Goal: Information Seeking & Learning: Check status

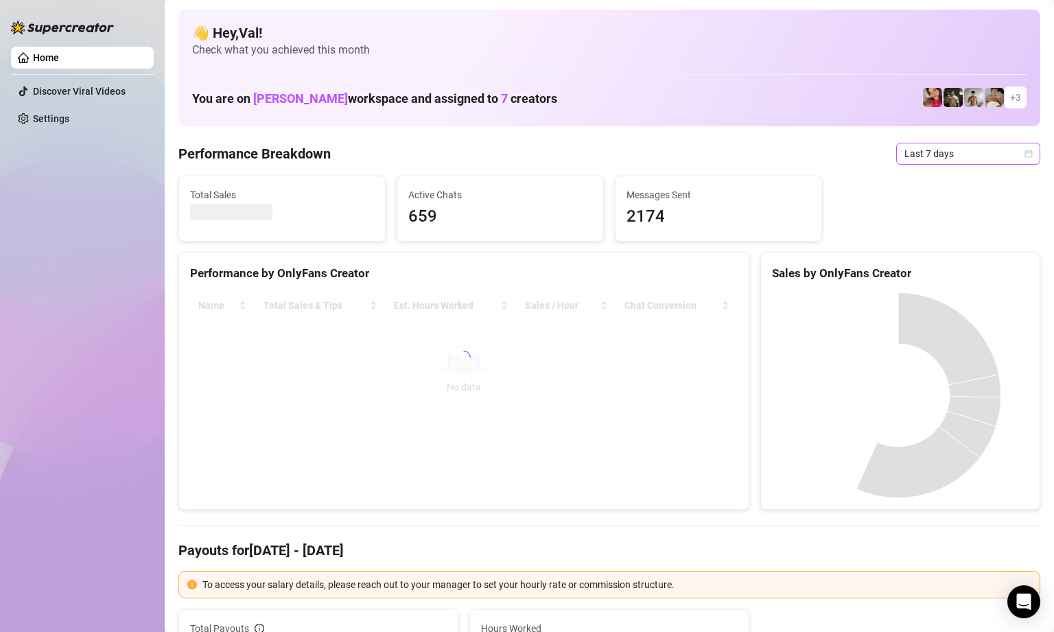
click at [1017, 148] on span "Last 7 days" at bounding box center [968, 153] width 128 height 21
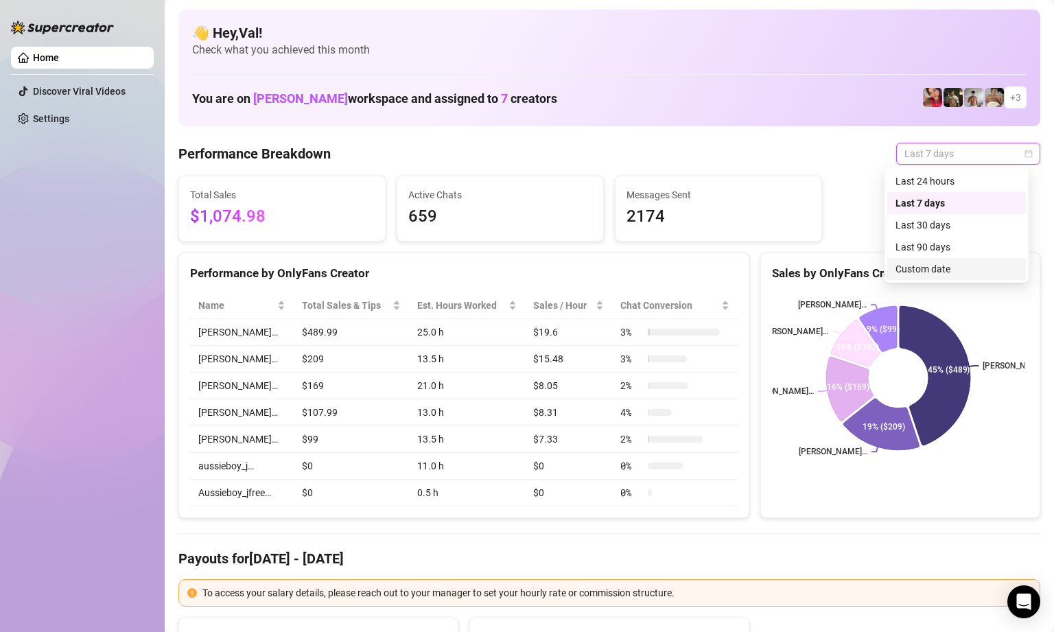
click at [919, 270] on div "Custom date" at bounding box center [956, 268] width 122 height 15
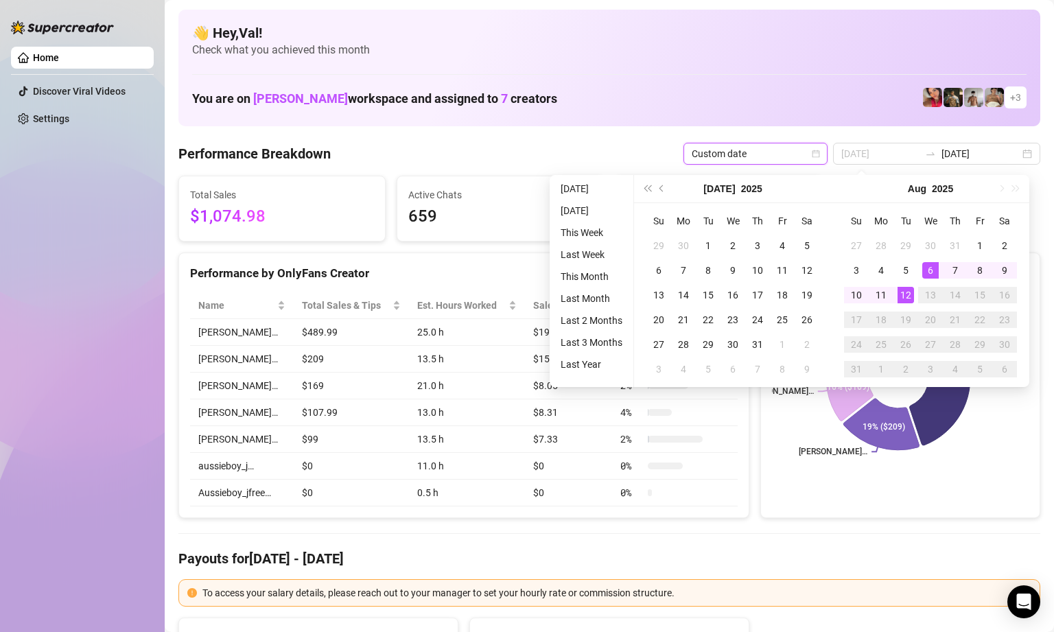
type input "[DATE]"
click at [910, 295] on div "12" at bounding box center [905, 295] width 16 height 16
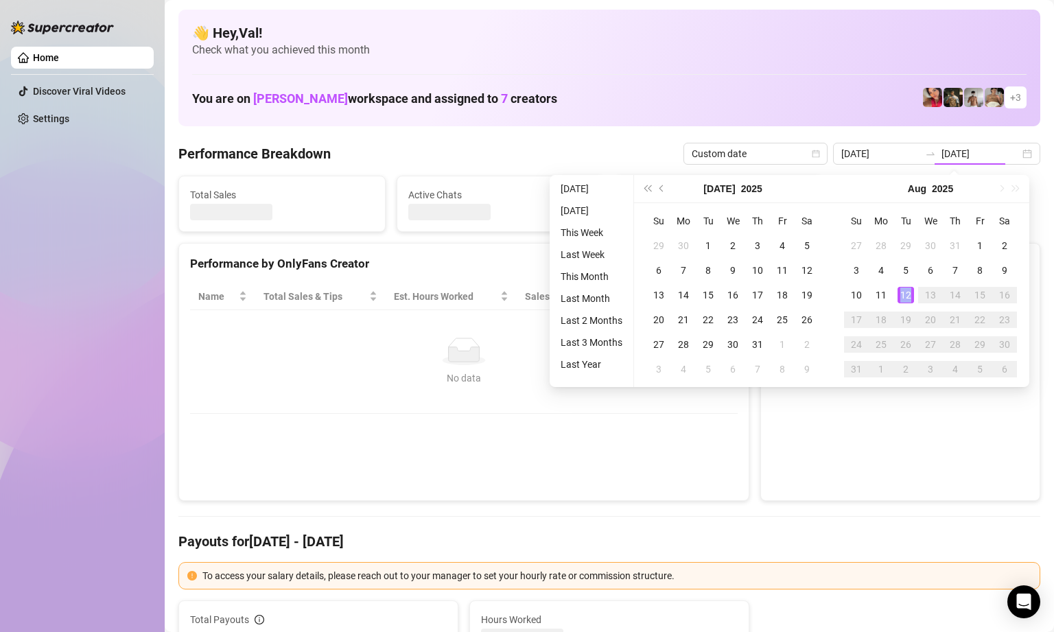
type input "[DATE]"
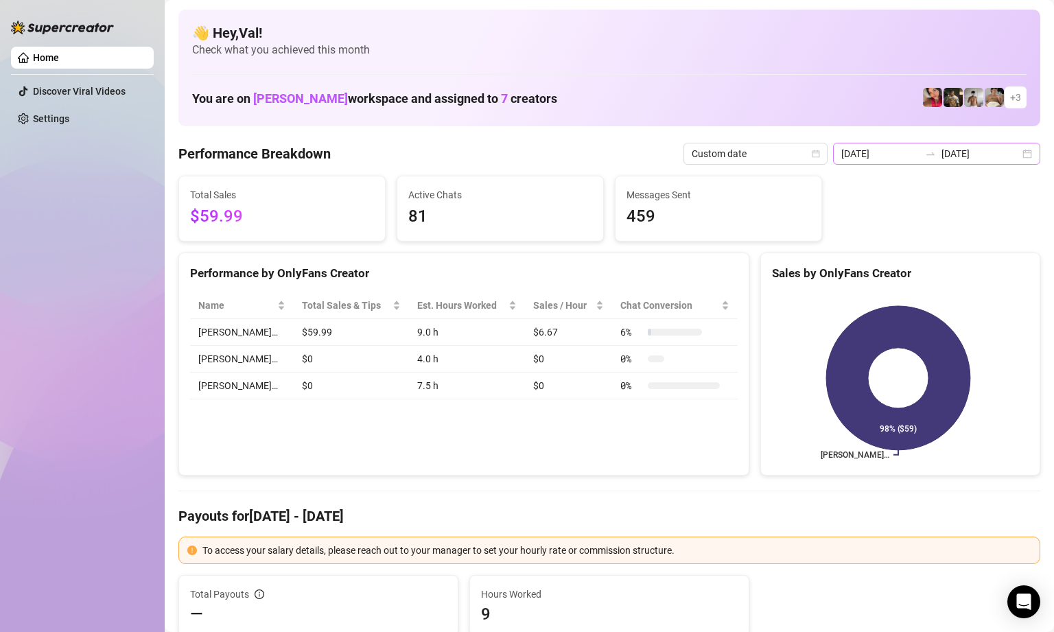
click at [1018, 152] on div "[DATE] [DATE]" at bounding box center [936, 154] width 207 height 22
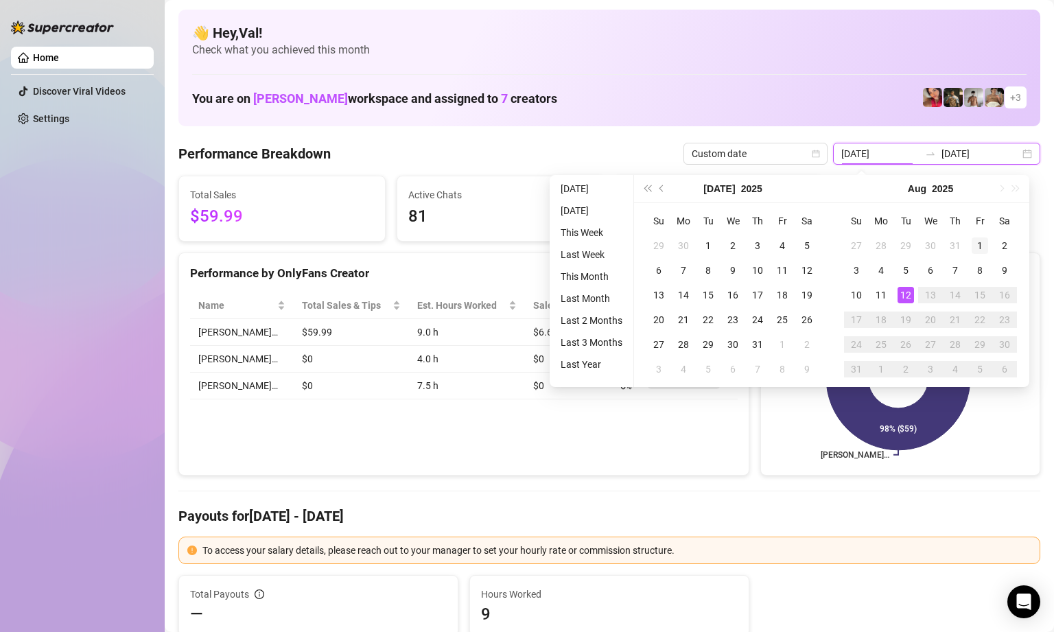
type input "[DATE]"
click at [980, 246] on div "1" at bounding box center [979, 245] width 16 height 16
type input "[DATE]"
click at [902, 293] on div "12" at bounding box center [905, 295] width 16 height 16
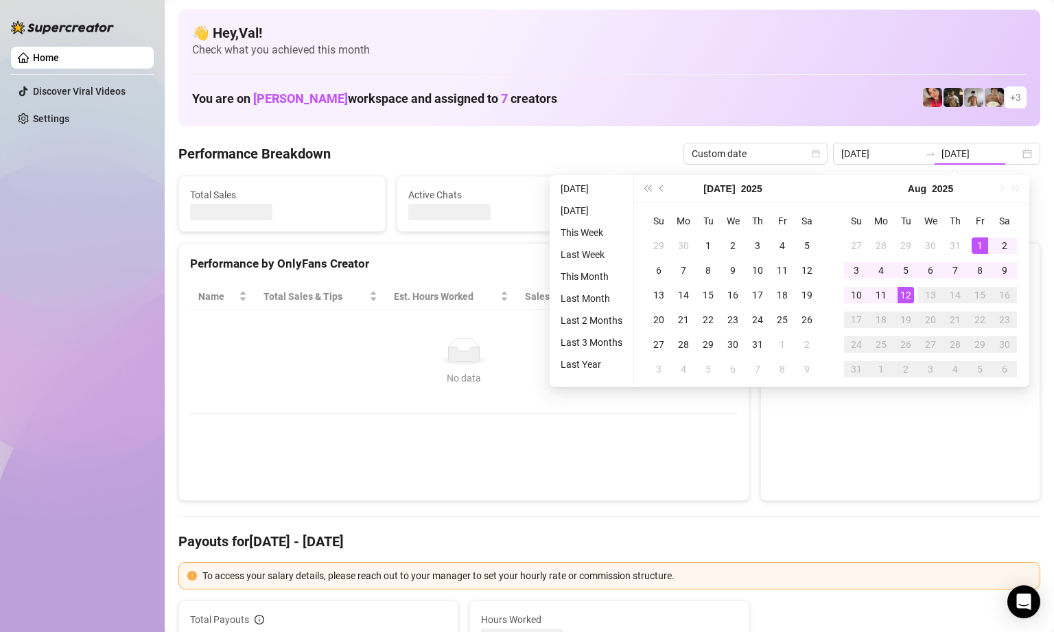
type input "[DATE]"
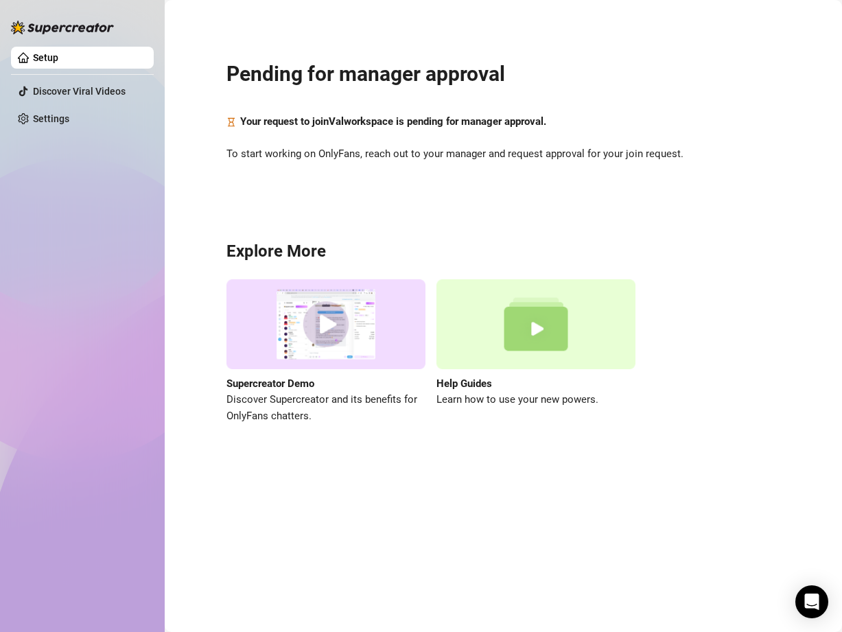
click at [711, 520] on main "Pending for manager approval Your request to join [PERSON_NAME] workspace is pe…" at bounding box center [503, 316] width 677 height 632
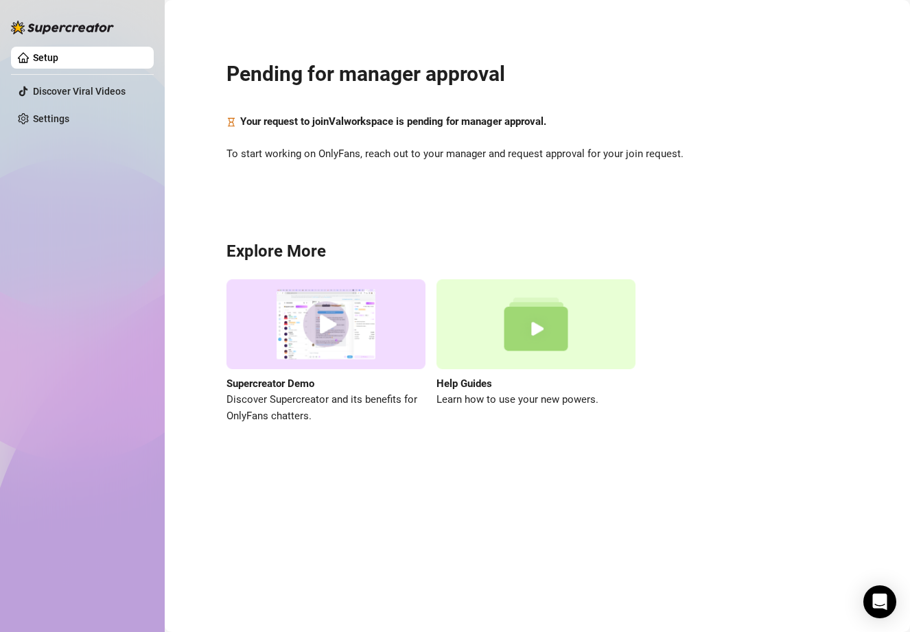
click at [104, 272] on div "Setup Discover Viral Videos Settings" at bounding box center [82, 310] width 143 height 620
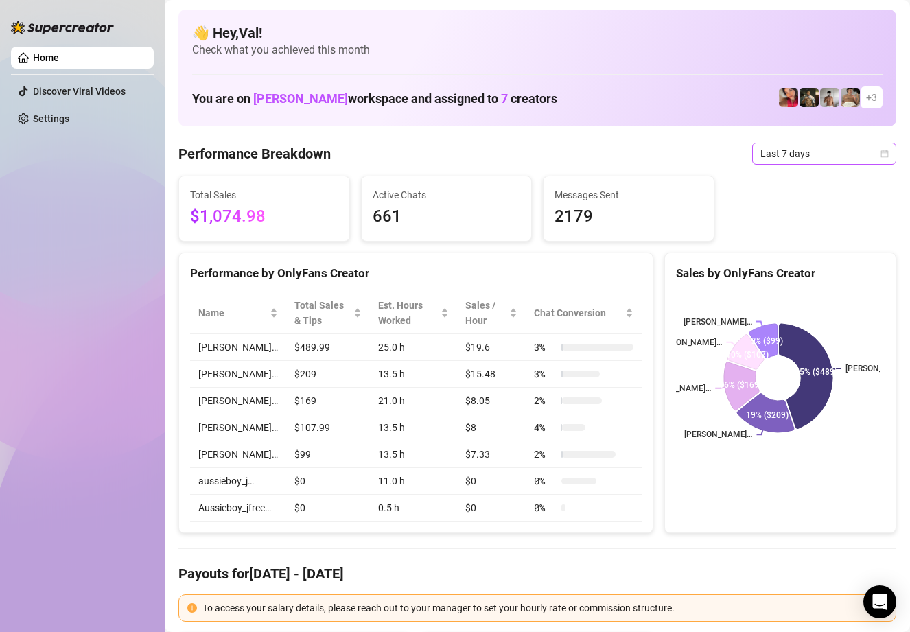
click at [880, 154] on icon "calendar" at bounding box center [884, 154] width 8 height 8
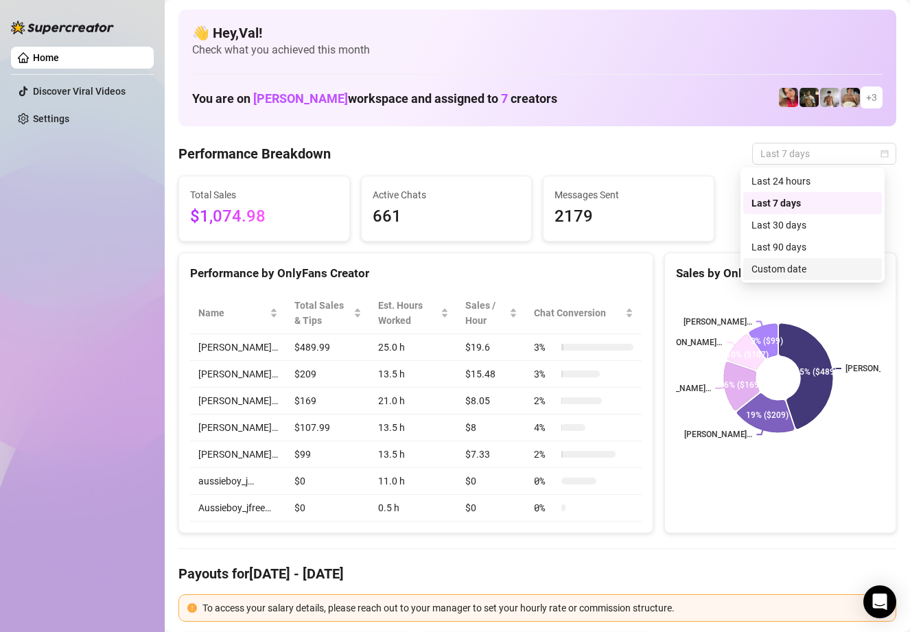
click at [773, 268] on div "Custom date" at bounding box center [812, 268] width 122 height 15
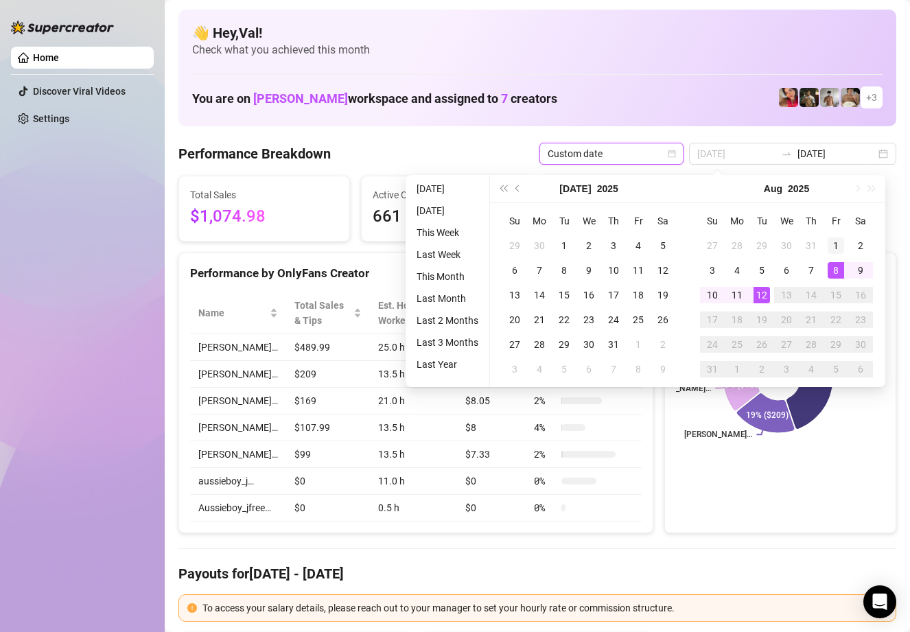
type input "[DATE]"
click at [836, 244] on div "1" at bounding box center [835, 245] width 16 height 16
type input "[DATE]"
click at [766, 300] on div "12" at bounding box center [761, 295] width 16 height 16
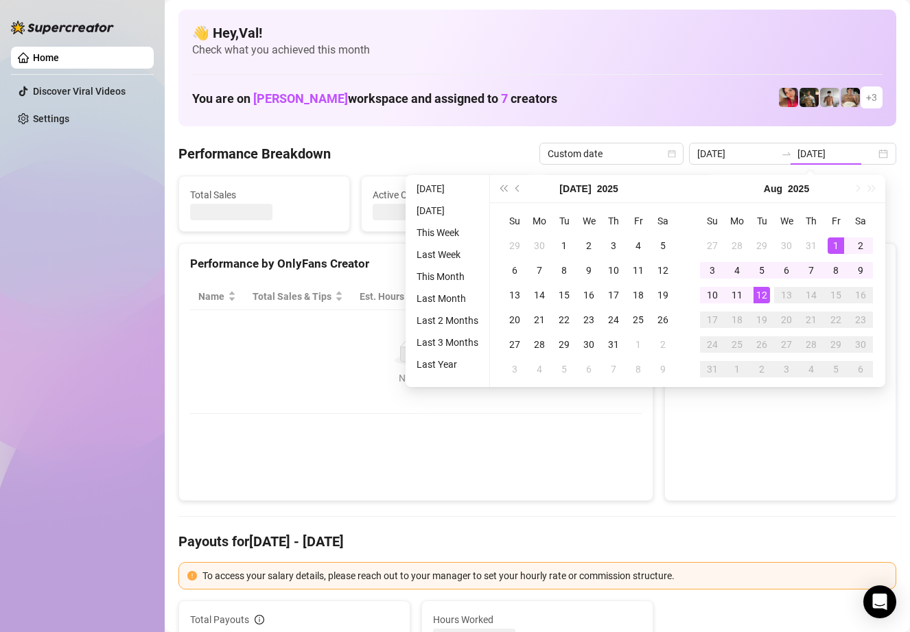
type input "[DATE]"
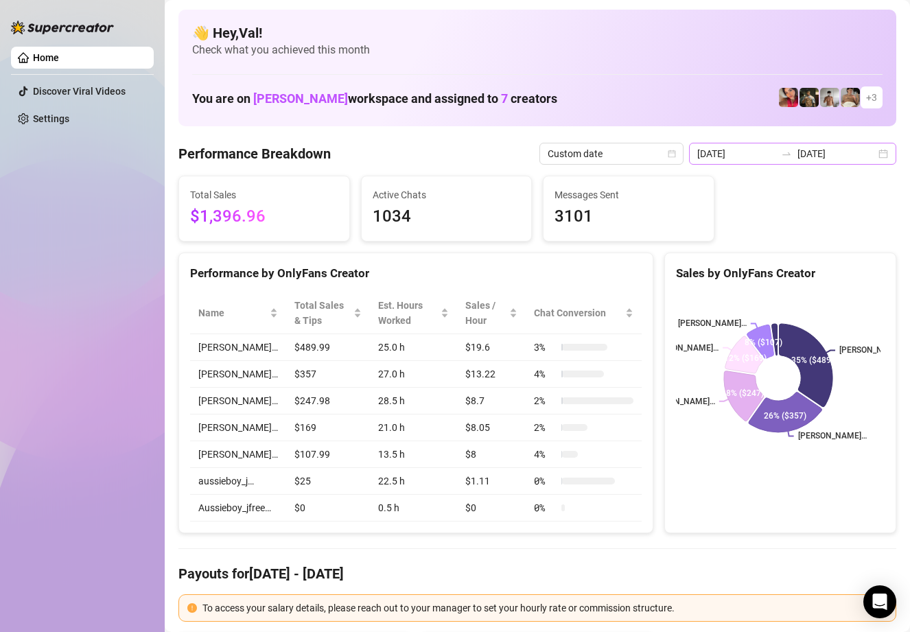
click at [869, 152] on div "2025-08-01 2025-08-12" at bounding box center [792, 154] width 207 height 22
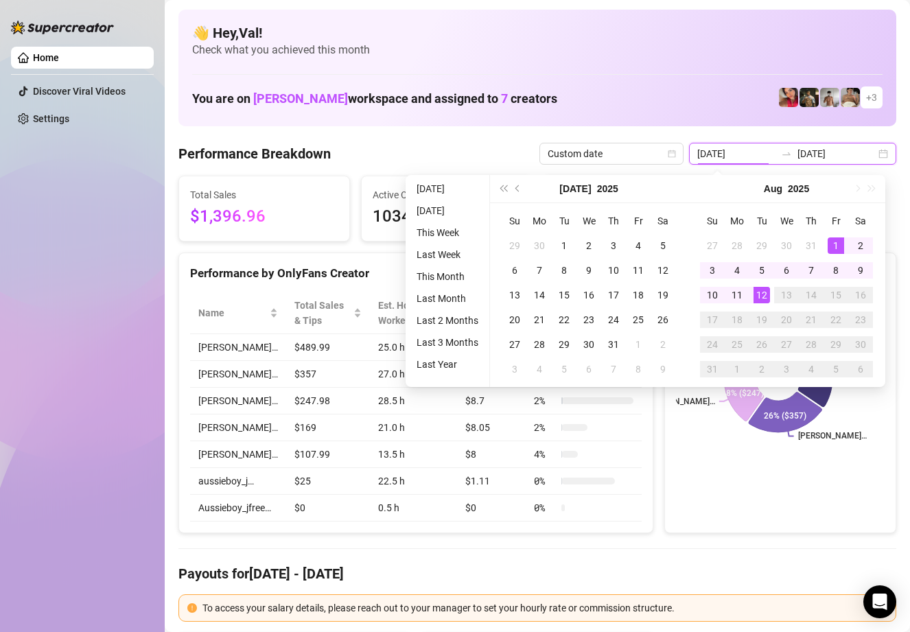
type input "[DATE]"
click at [766, 292] on div "12" at bounding box center [761, 295] width 16 height 16
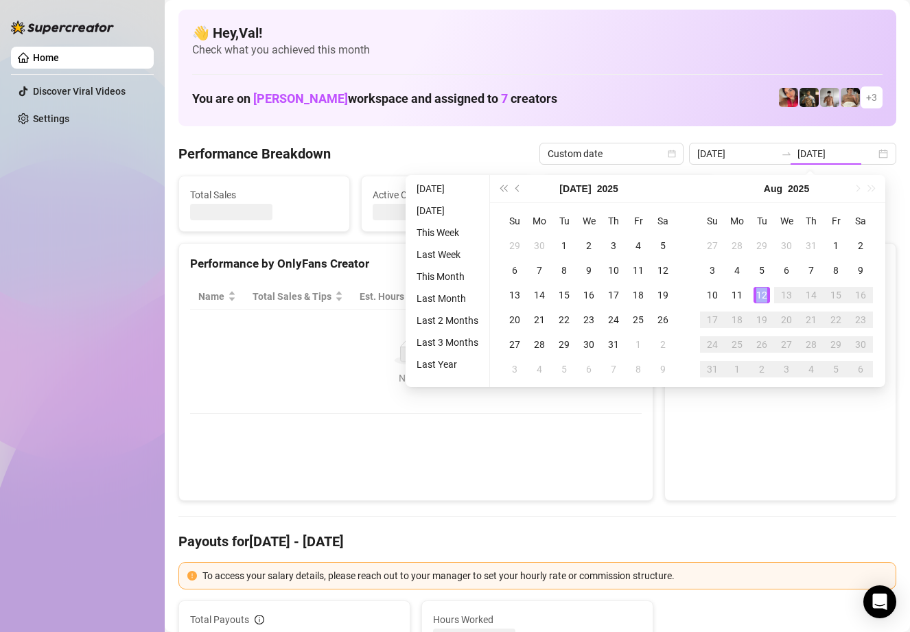
type input "[DATE]"
